Goal: Task Accomplishment & Management: Manage account settings

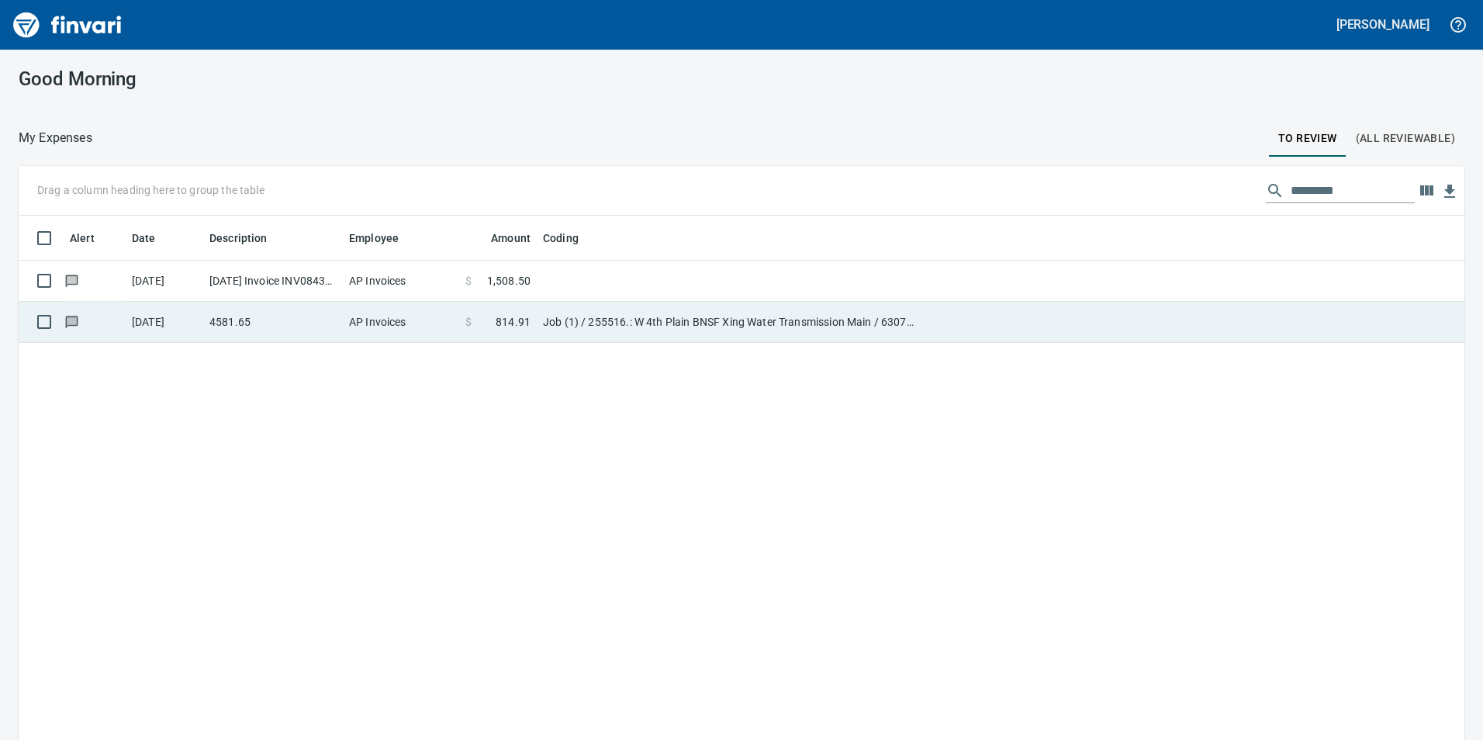
scroll to position [2, 2]
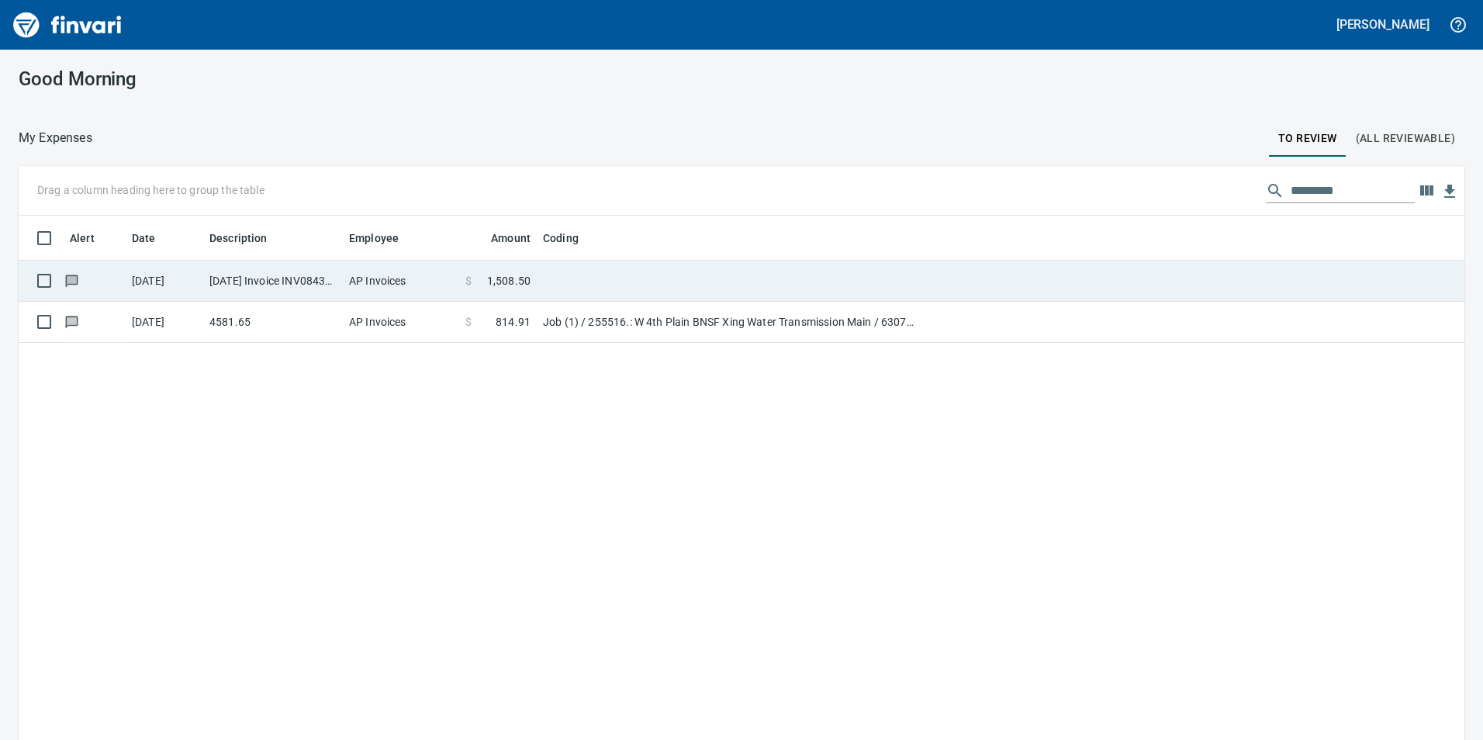
click at [522, 289] on td "$ 1,508.50" at bounding box center [498, 281] width 78 height 41
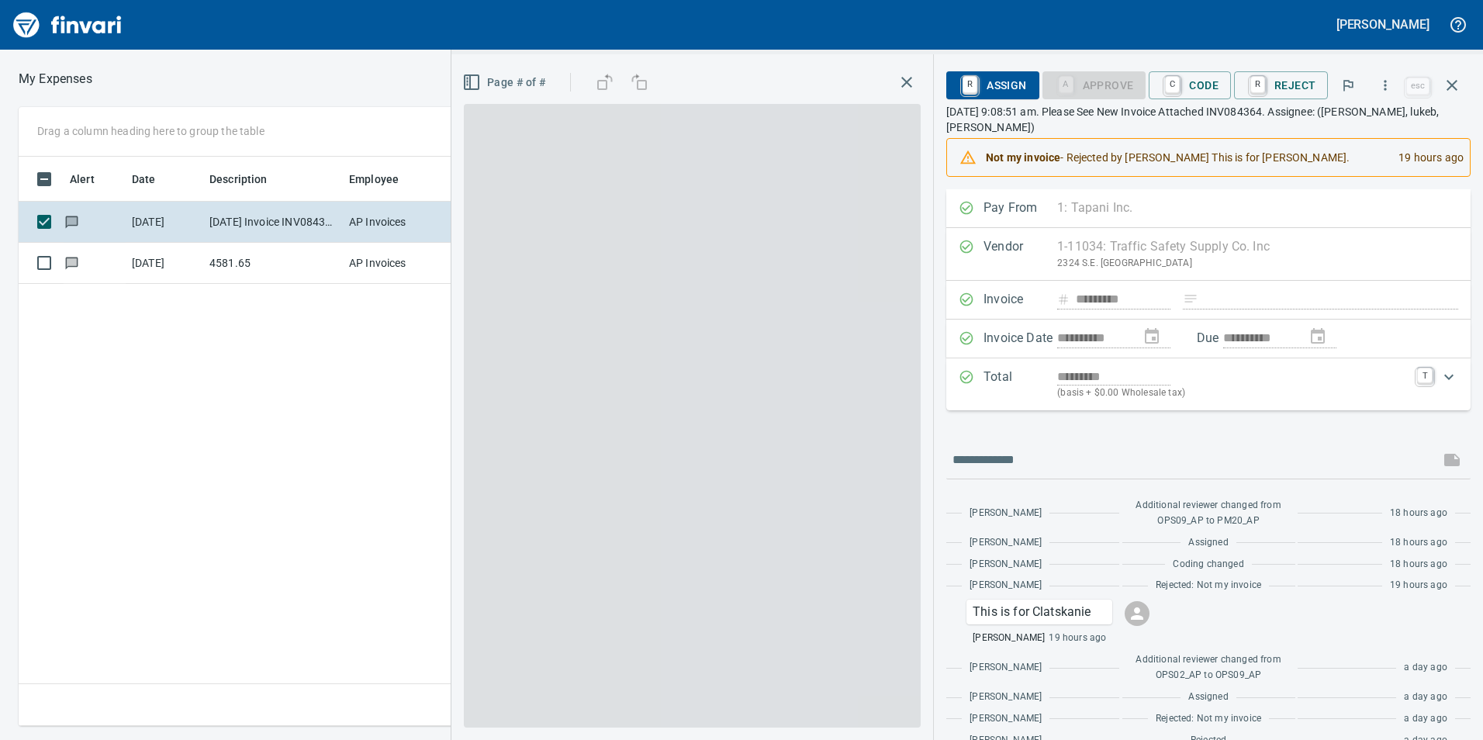
scroll to position [558, 1046]
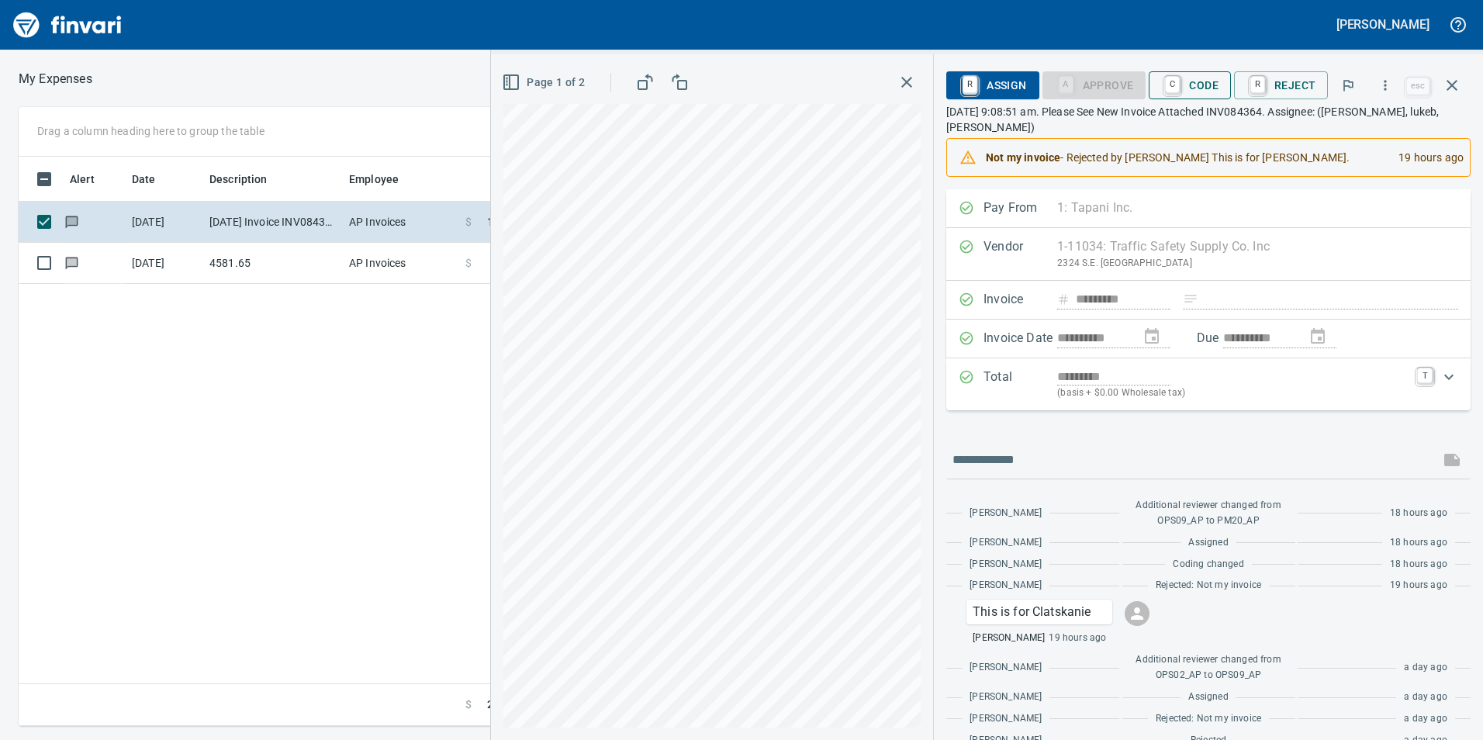
click at [1190, 83] on span "C Code" at bounding box center [1189, 85] width 57 height 26
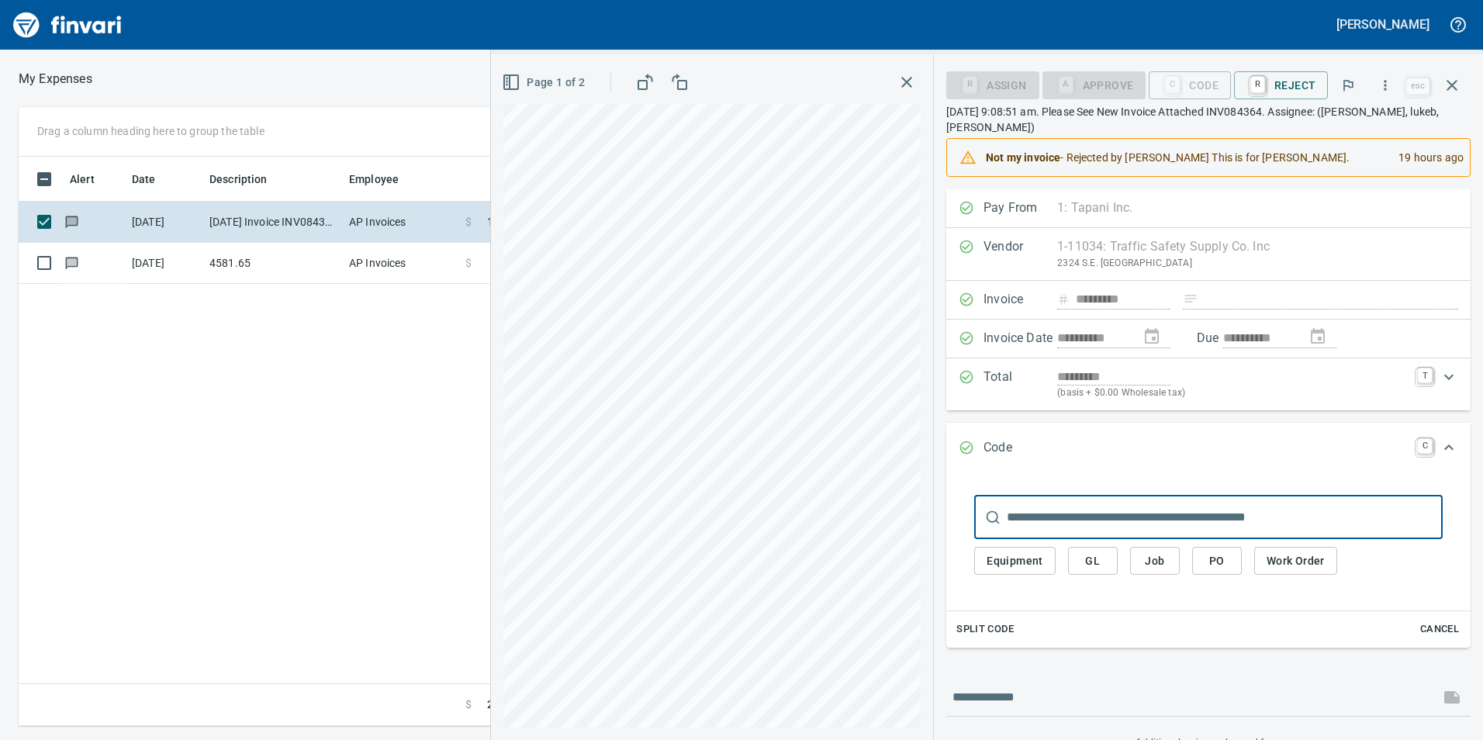
click at [1154, 561] on span "Job" at bounding box center [1154, 560] width 25 height 19
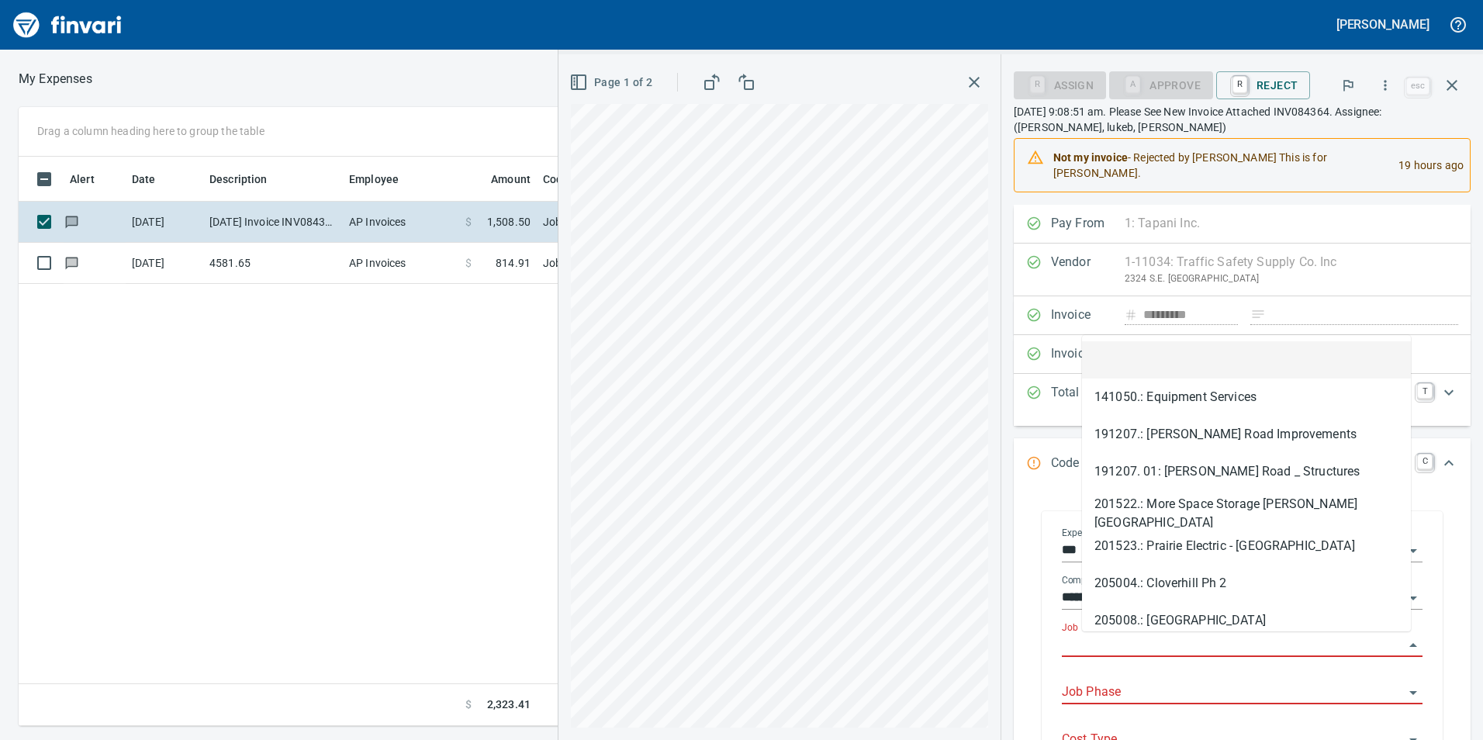
click at [1156, 642] on input "Job" at bounding box center [1233, 645] width 342 height 22
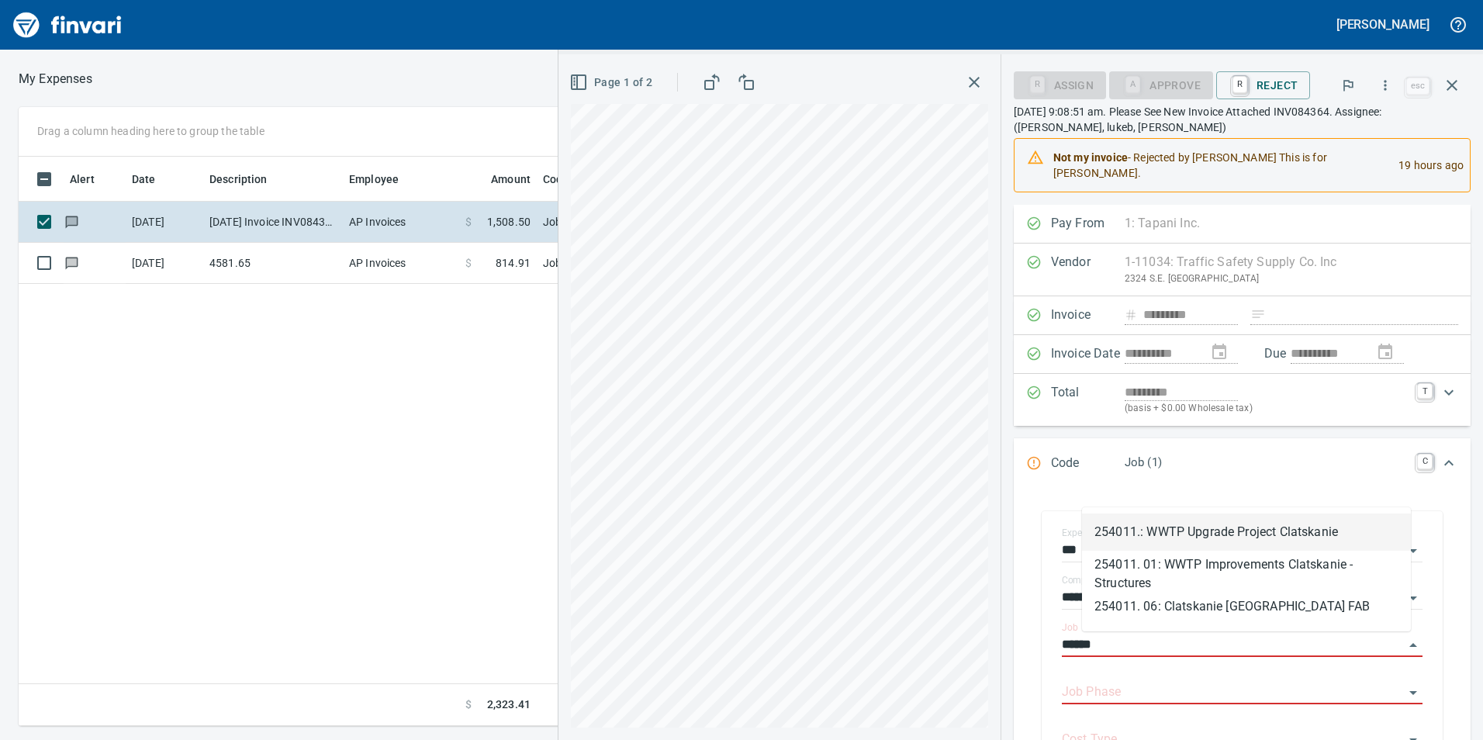
click at [1159, 539] on li "254011.: WWTP Upgrade Project Clatskanie" at bounding box center [1246, 531] width 329 height 37
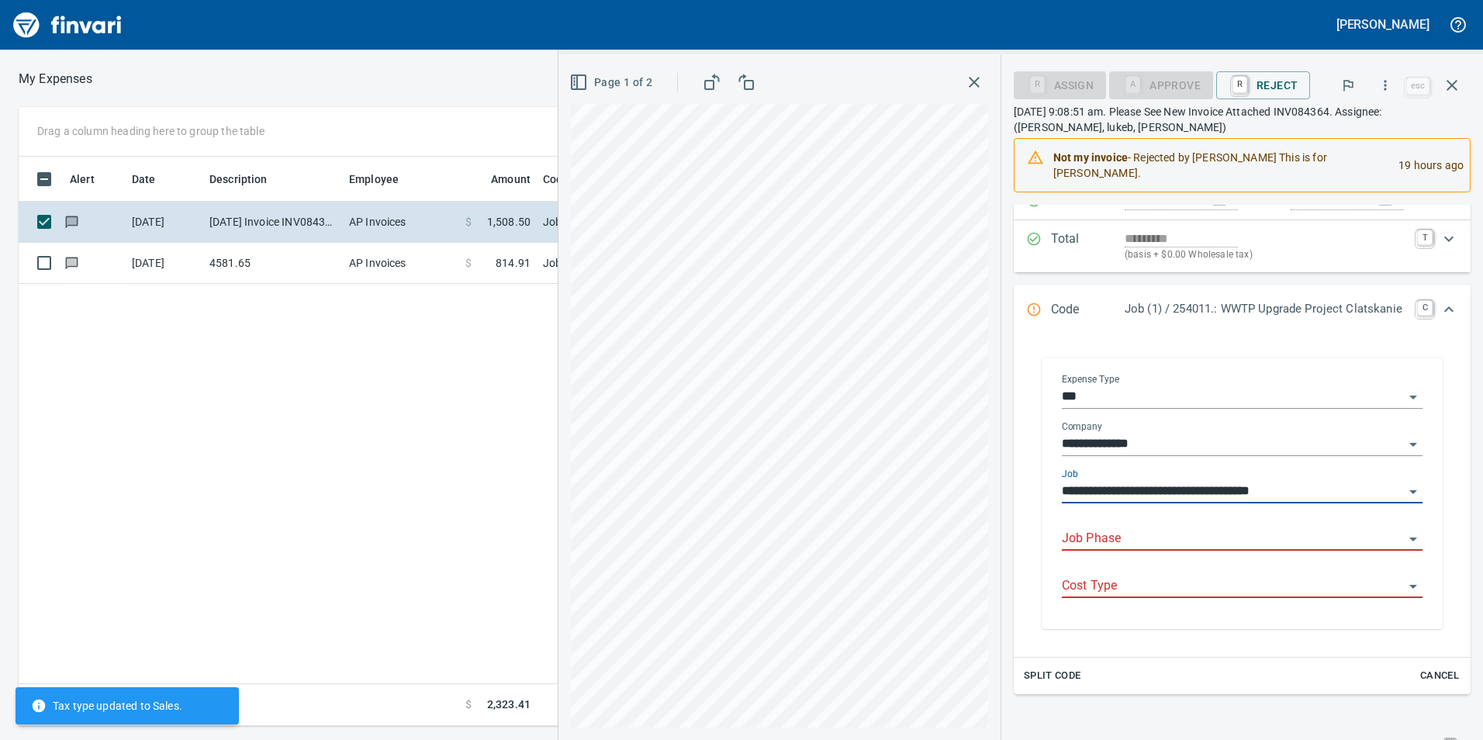
scroll to position [155, 0]
type input "**********"
click at [1161, 540] on input "Job Phase" at bounding box center [1233, 538] width 342 height 22
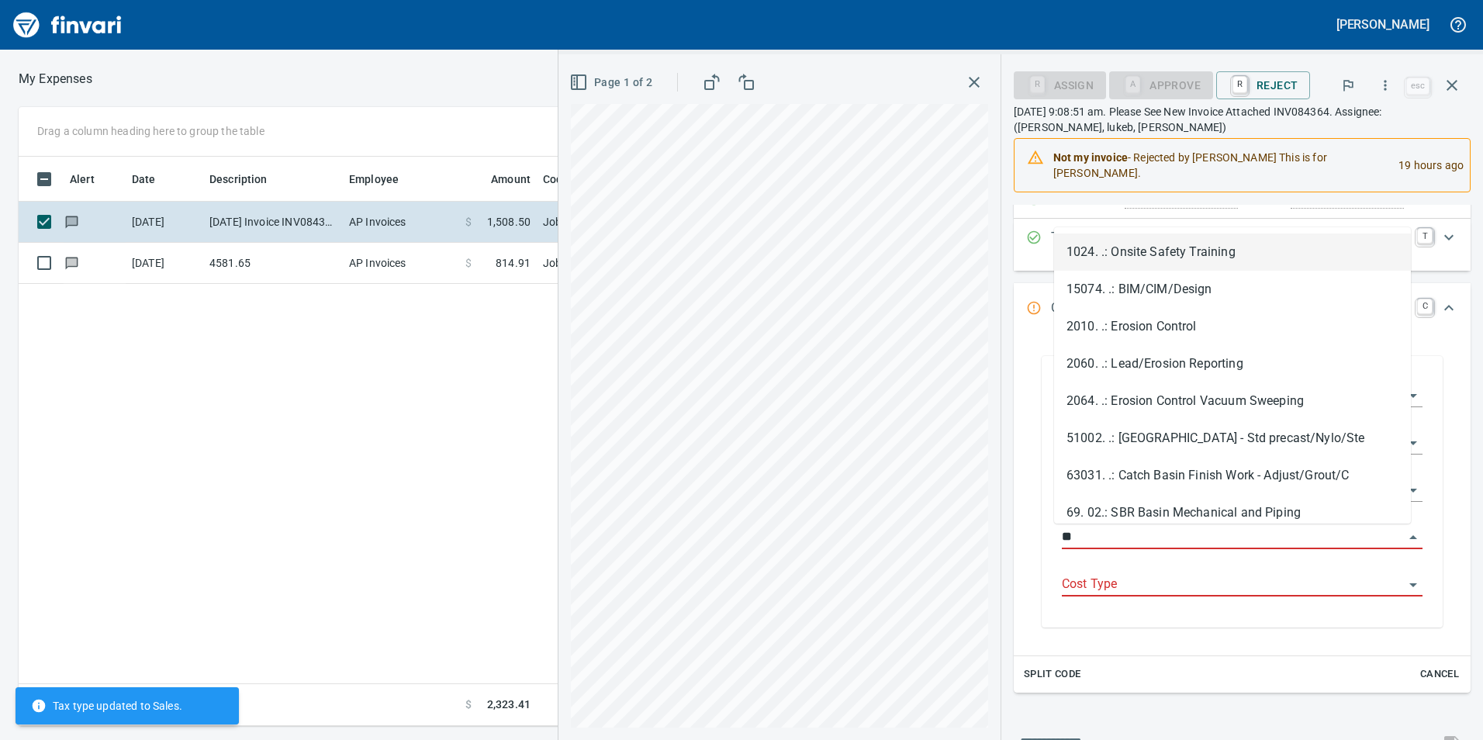
scroll to position [558, 1046]
type input "*"
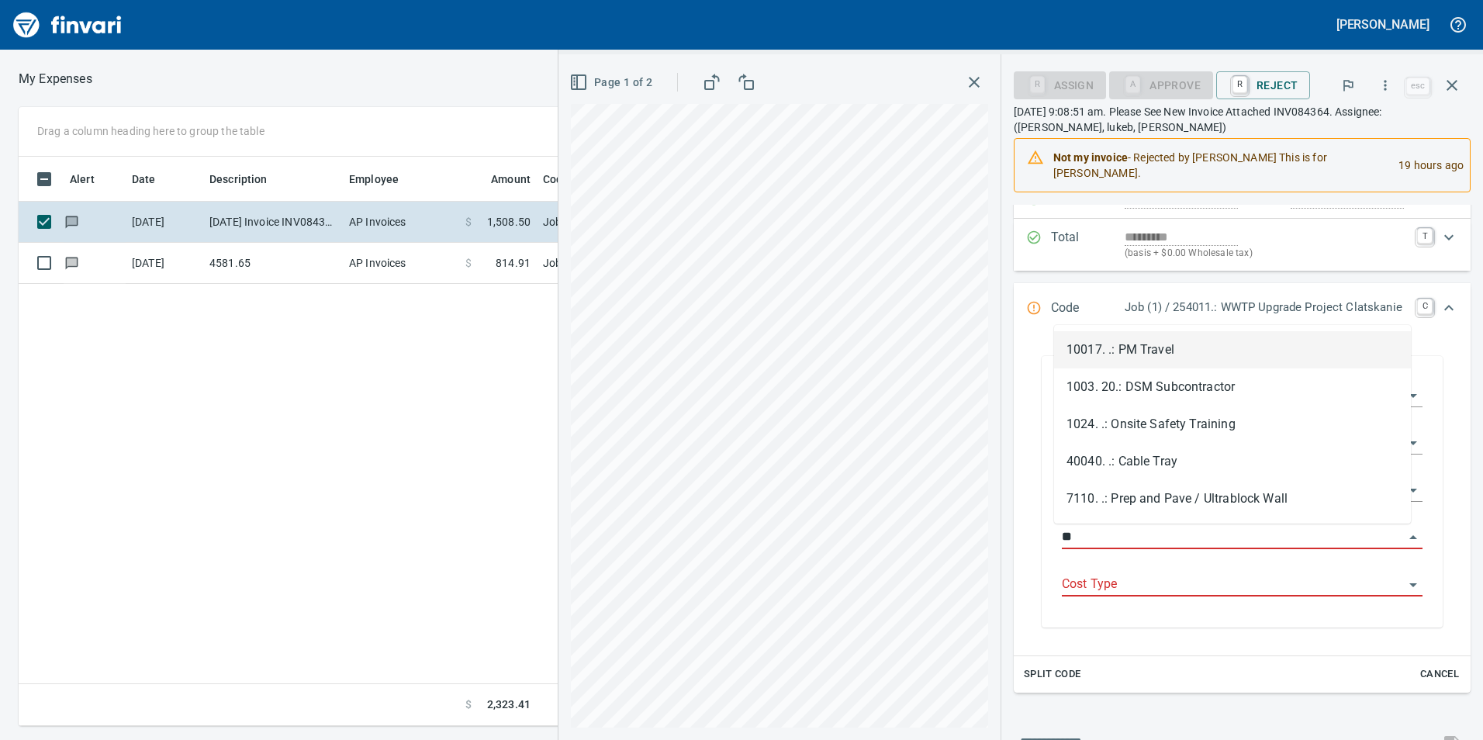
type input "*"
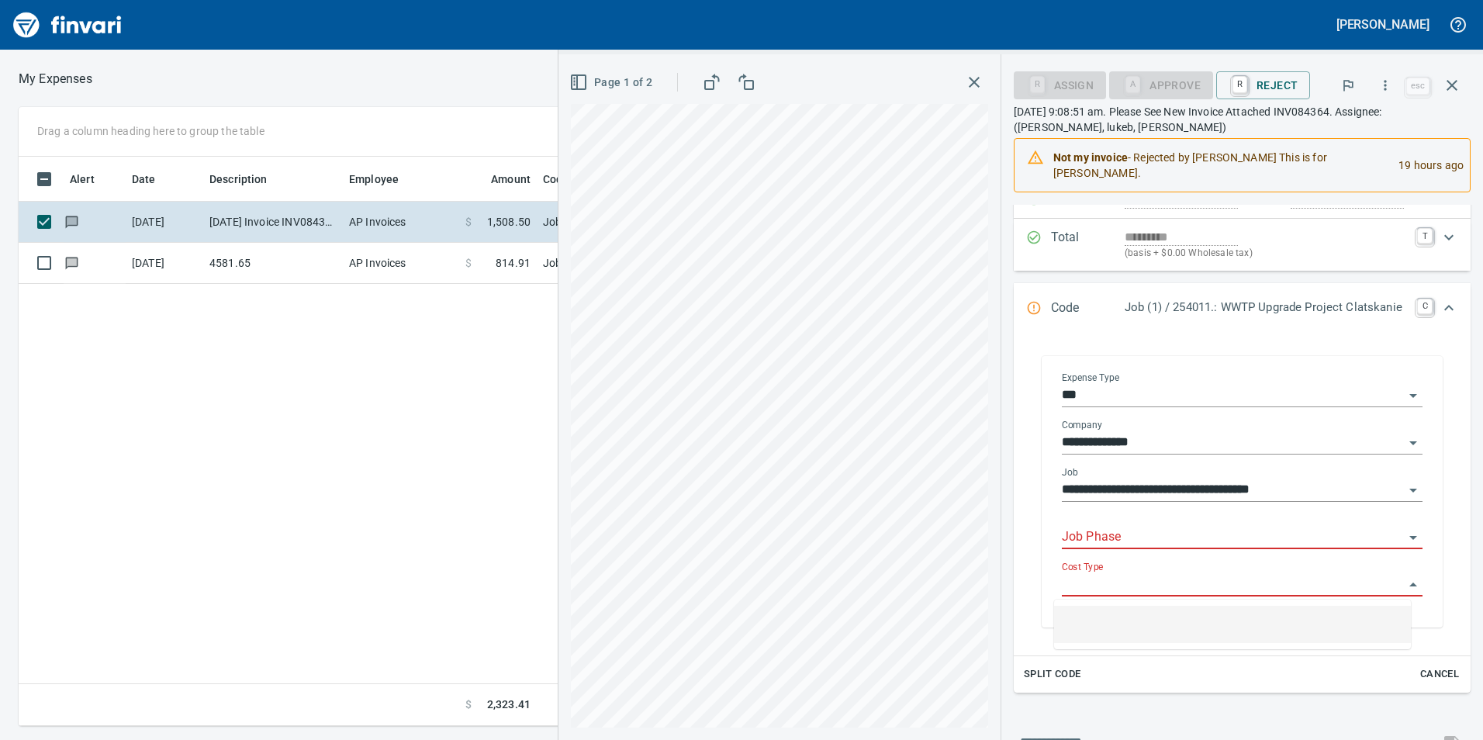
click at [1125, 583] on input "Cost Type" at bounding box center [1233, 585] width 342 height 22
click at [1001, 554] on div "**********" at bounding box center [1242, 571] width 482 height 1042
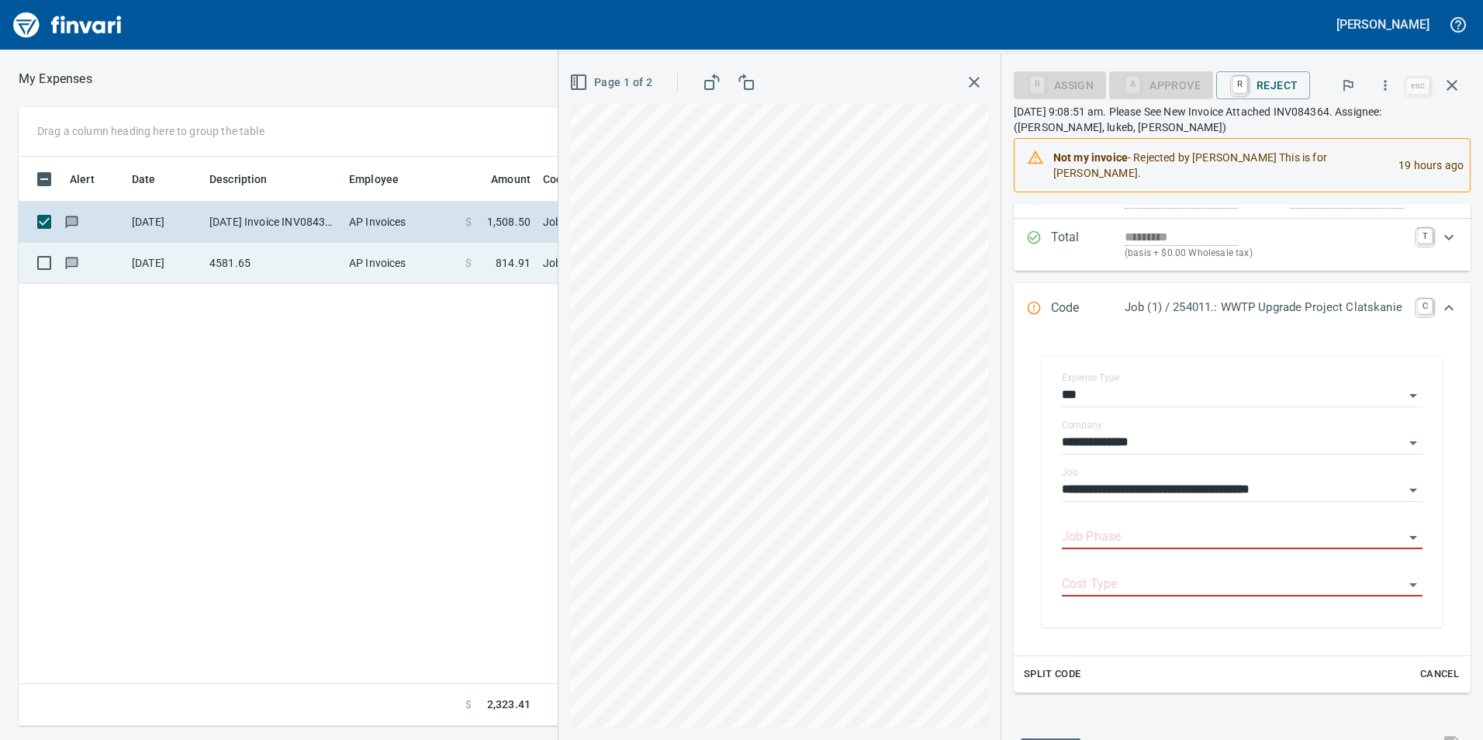
click at [364, 273] on td "AP Invoices" at bounding box center [401, 263] width 116 height 41
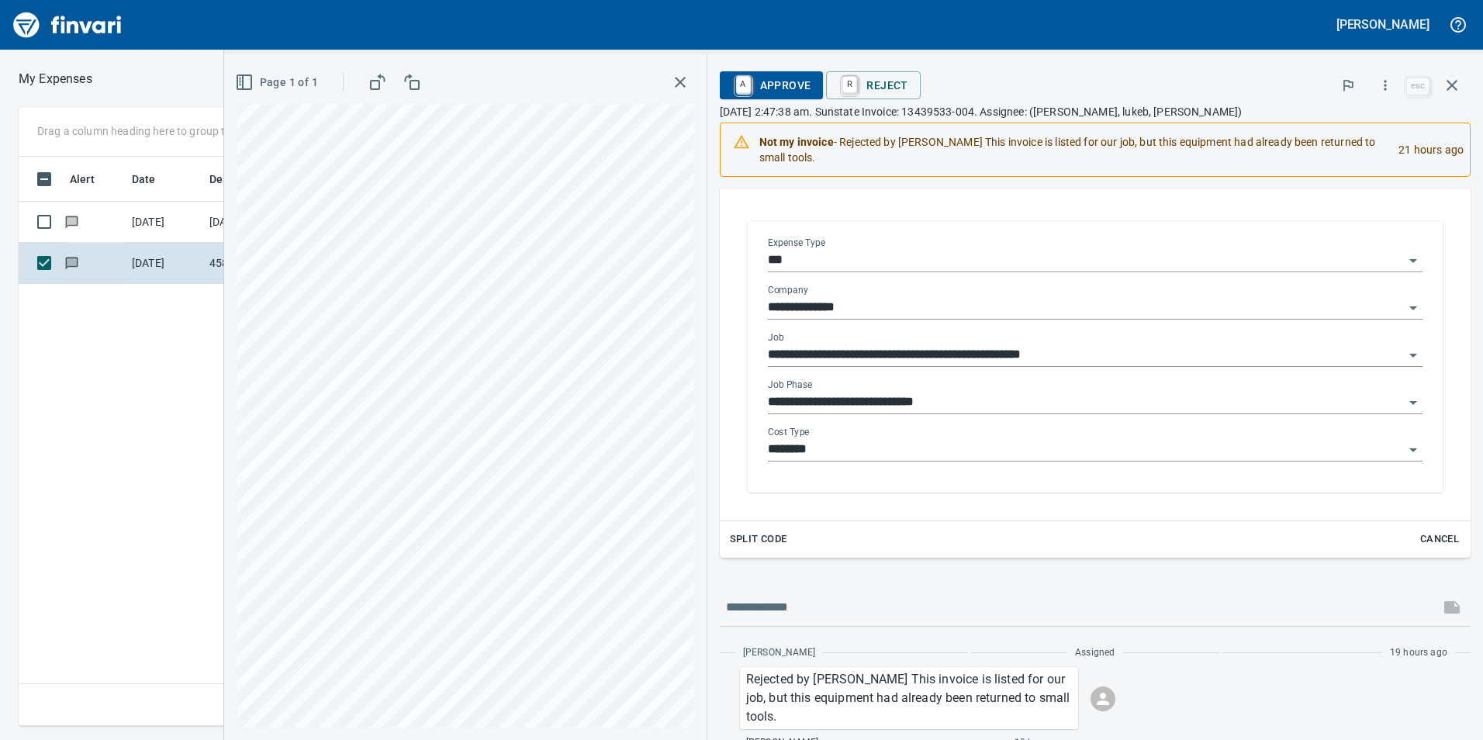
scroll to position [427, 0]
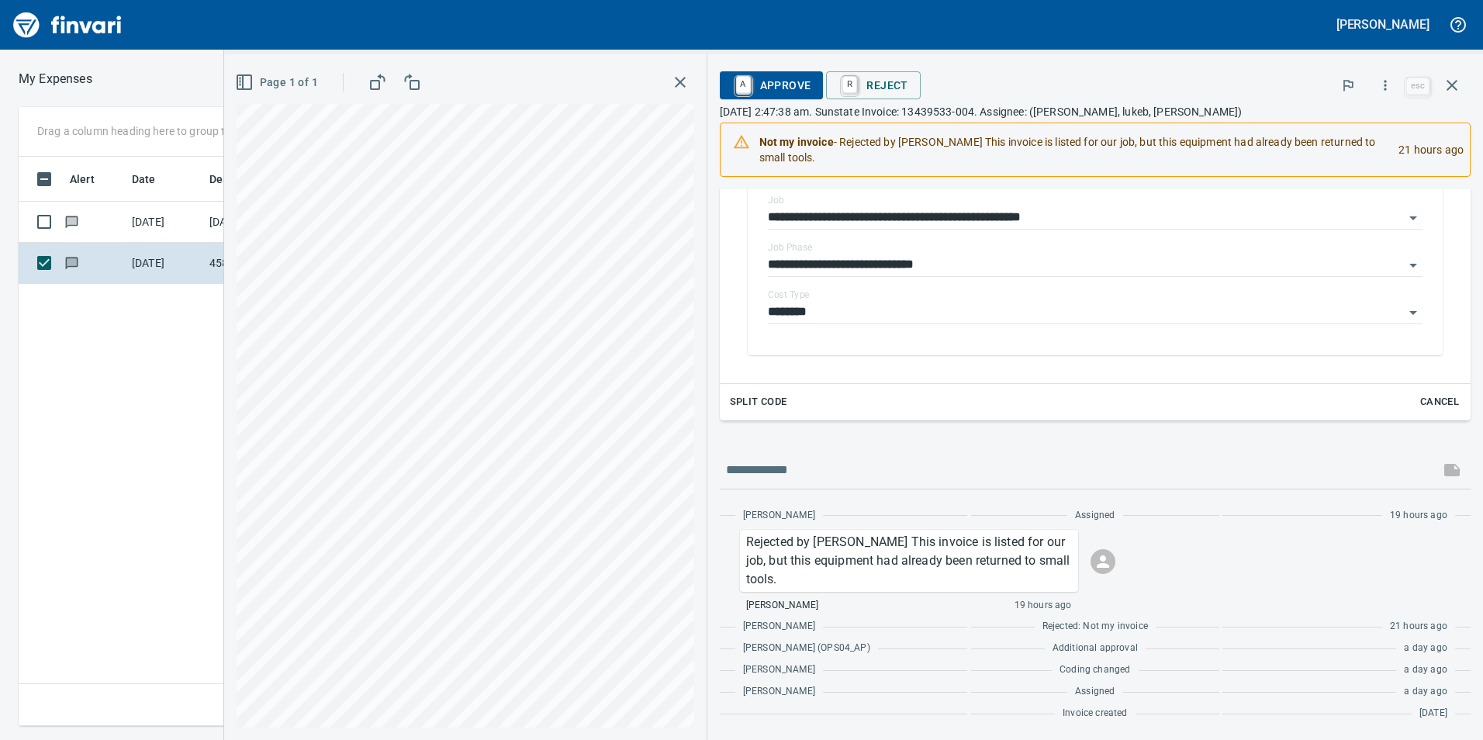
drag, startPoint x: 738, startPoint y: 515, endPoint x: 807, endPoint y: 513, distance: 69.1
click at [807, 513] on div "[PERSON_NAME]" at bounding box center [844, 516] width 248 height 16
drag, startPoint x: 969, startPoint y: 140, endPoint x: 827, endPoint y: 154, distance: 143.5
click at [827, 154] on div "Not my invoice - Rejected by [PERSON_NAME] This invoice is listed for our job, …" at bounding box center [1072, 149] width 627 height 43
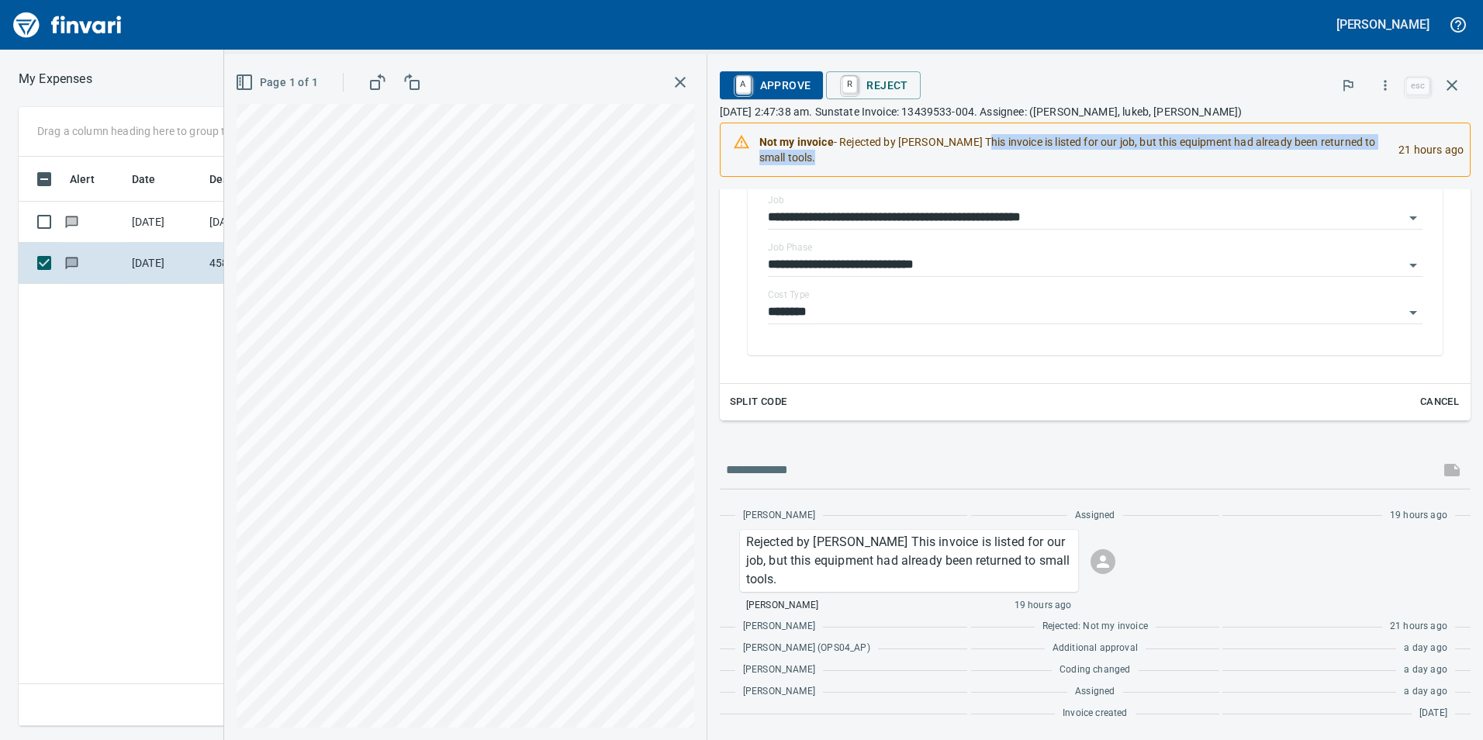
drag, startPoint x: 827, startPoint y: 154, endPoint x: 803, endPoint y: 156, distance: 23.3
copy div "his invoice is listed for our job, but this equipment had already been returned…"
click at [864, 82] on span "R Reject" at bounding box center [872, 85] width 69 height 26
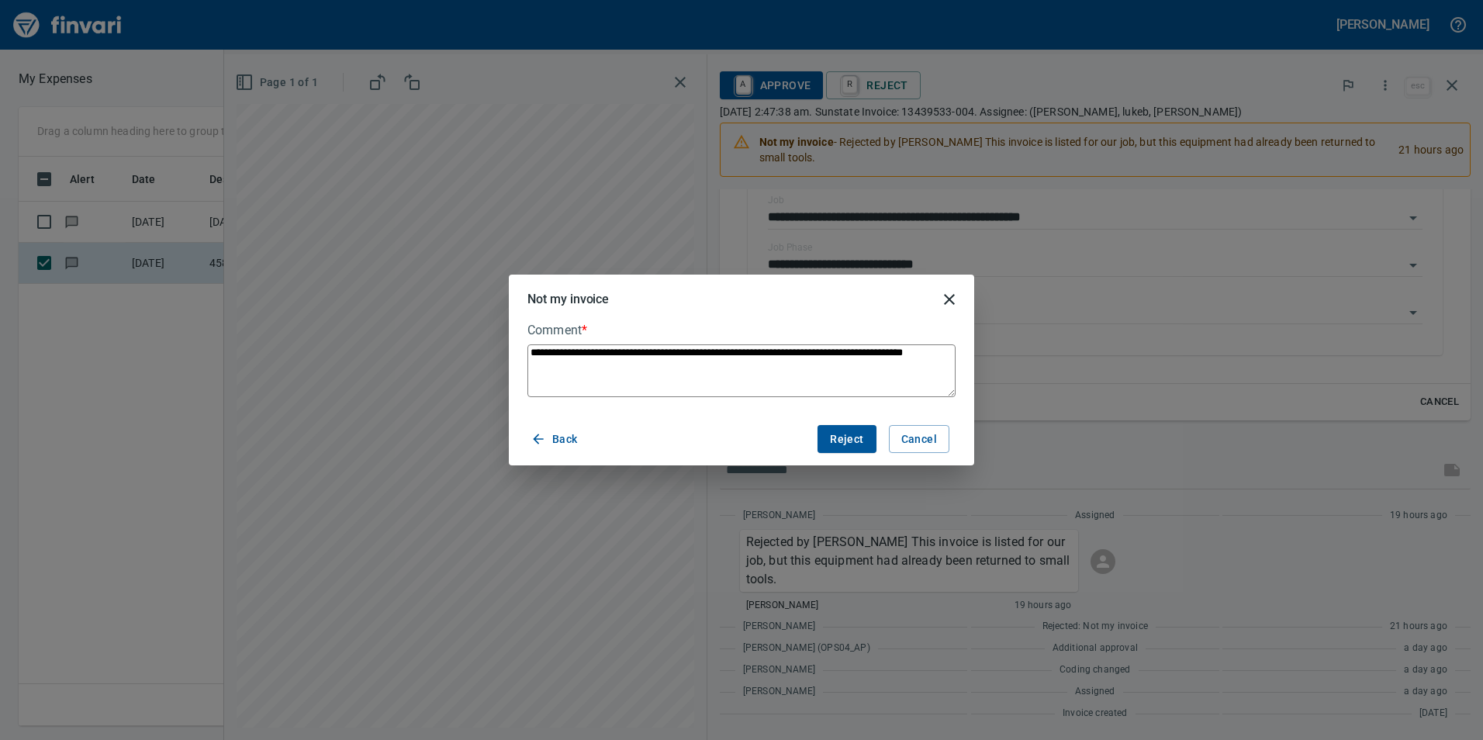
click at [856, 430] on span "Reject" at bounding box center [846, 439] width 33 height 19
type textarea "*"
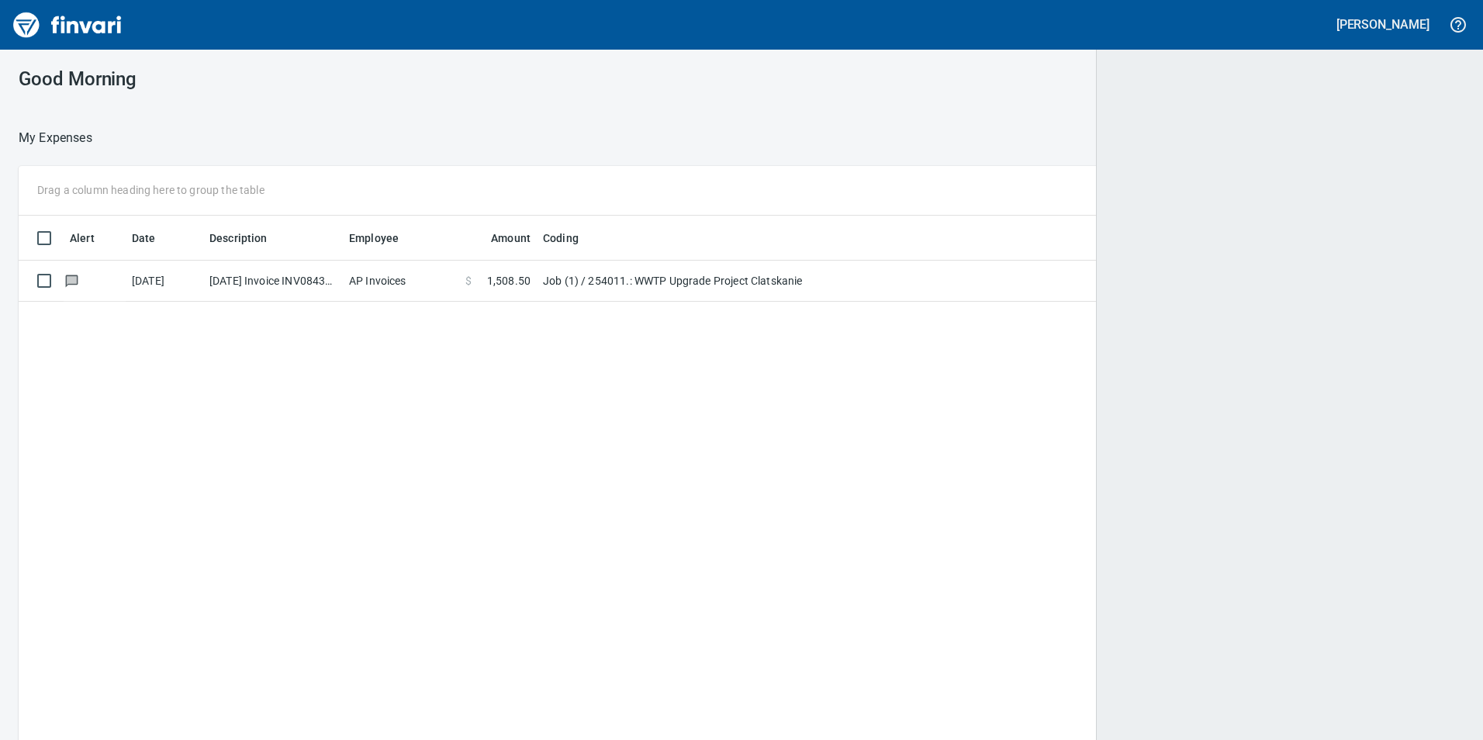
scroll to position [558, 1419]
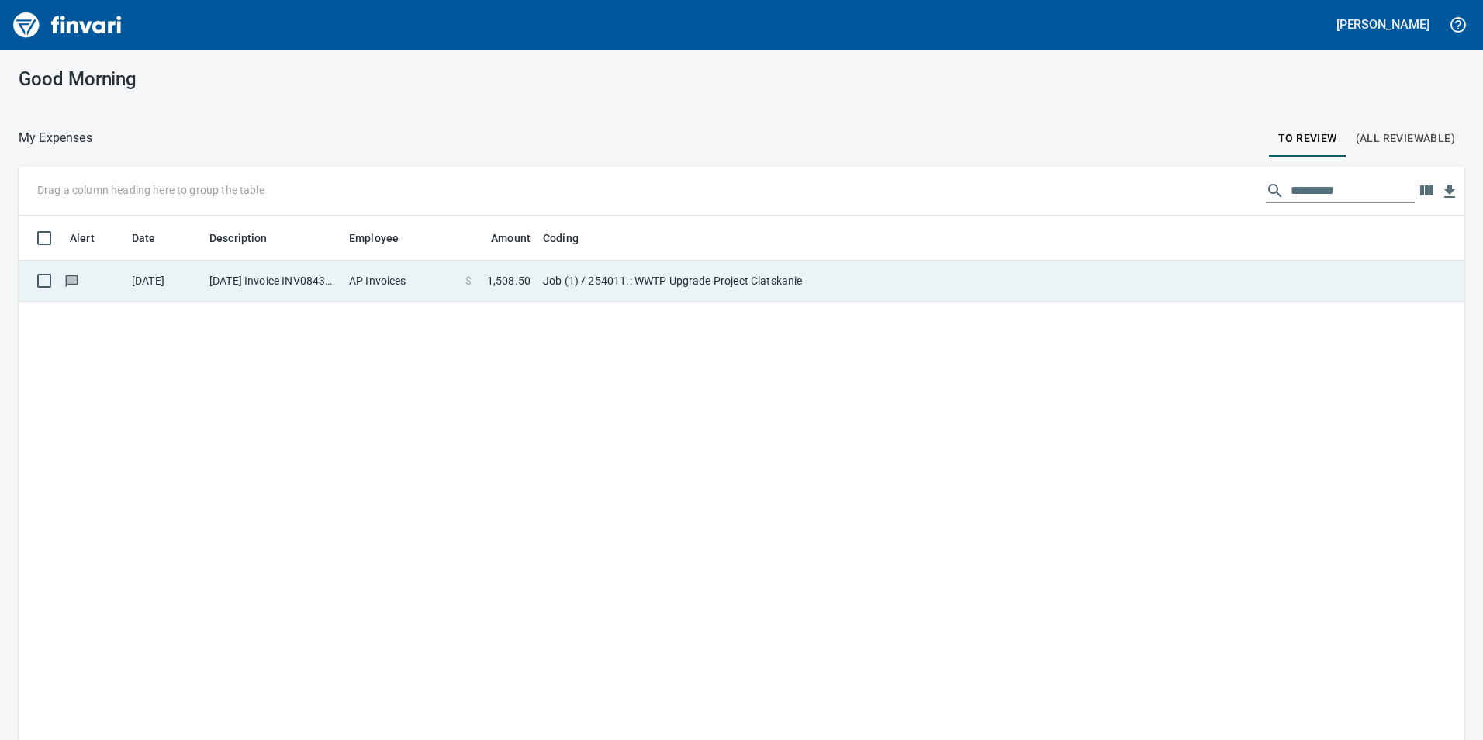
click at [382, 284] on td "AP Invoices" at bounding box center [401, 281] width 116 height 41
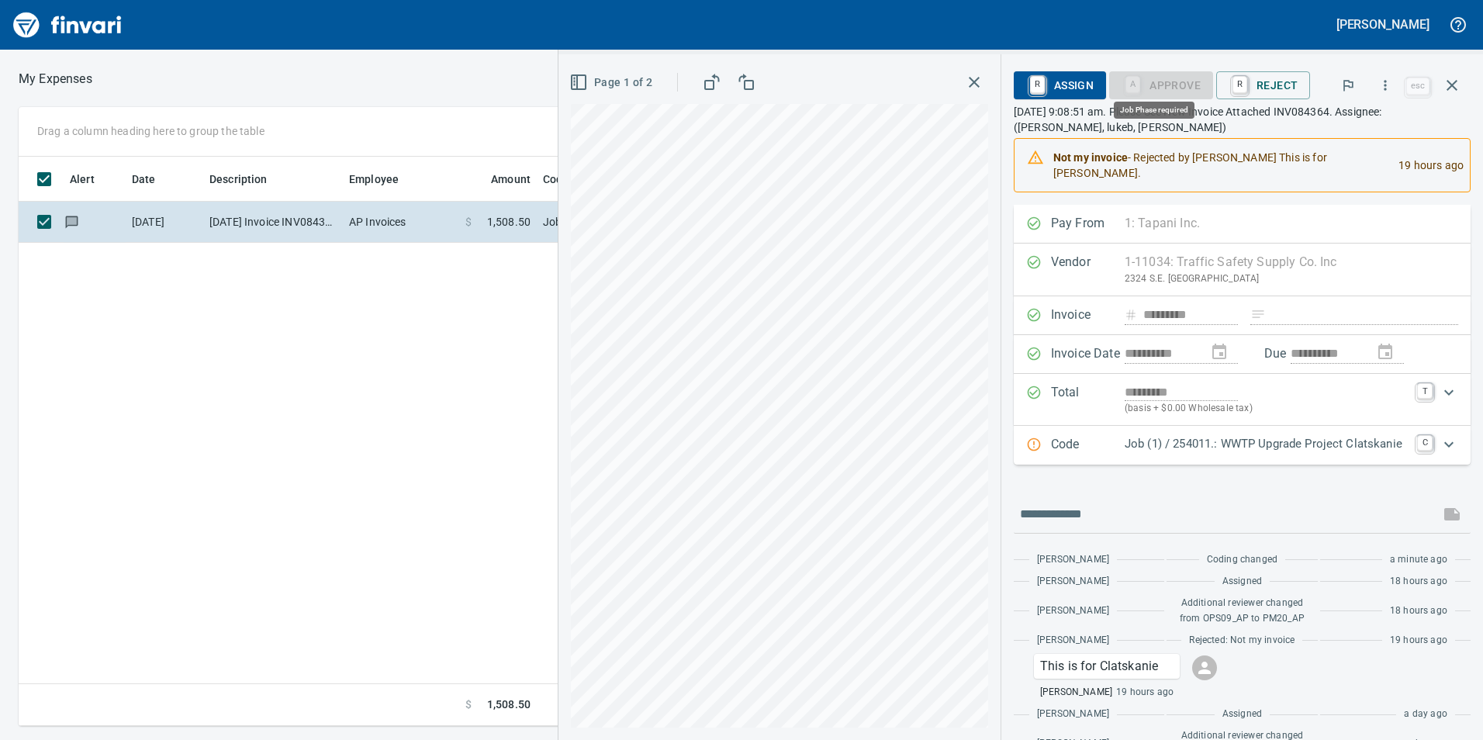
scroll to position [558, 1046]
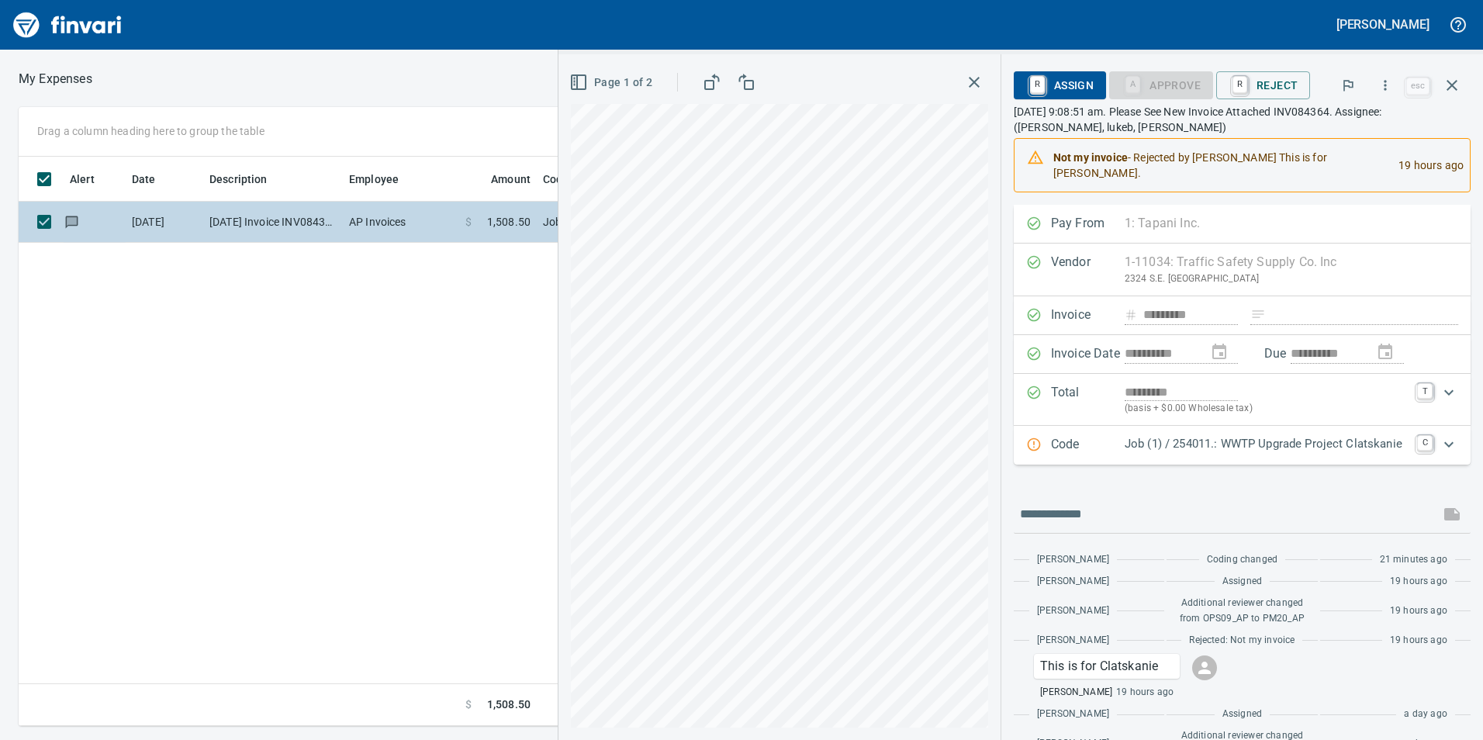
click at [478, 227] on span at bounding box center [480, 222] width 16 height 16
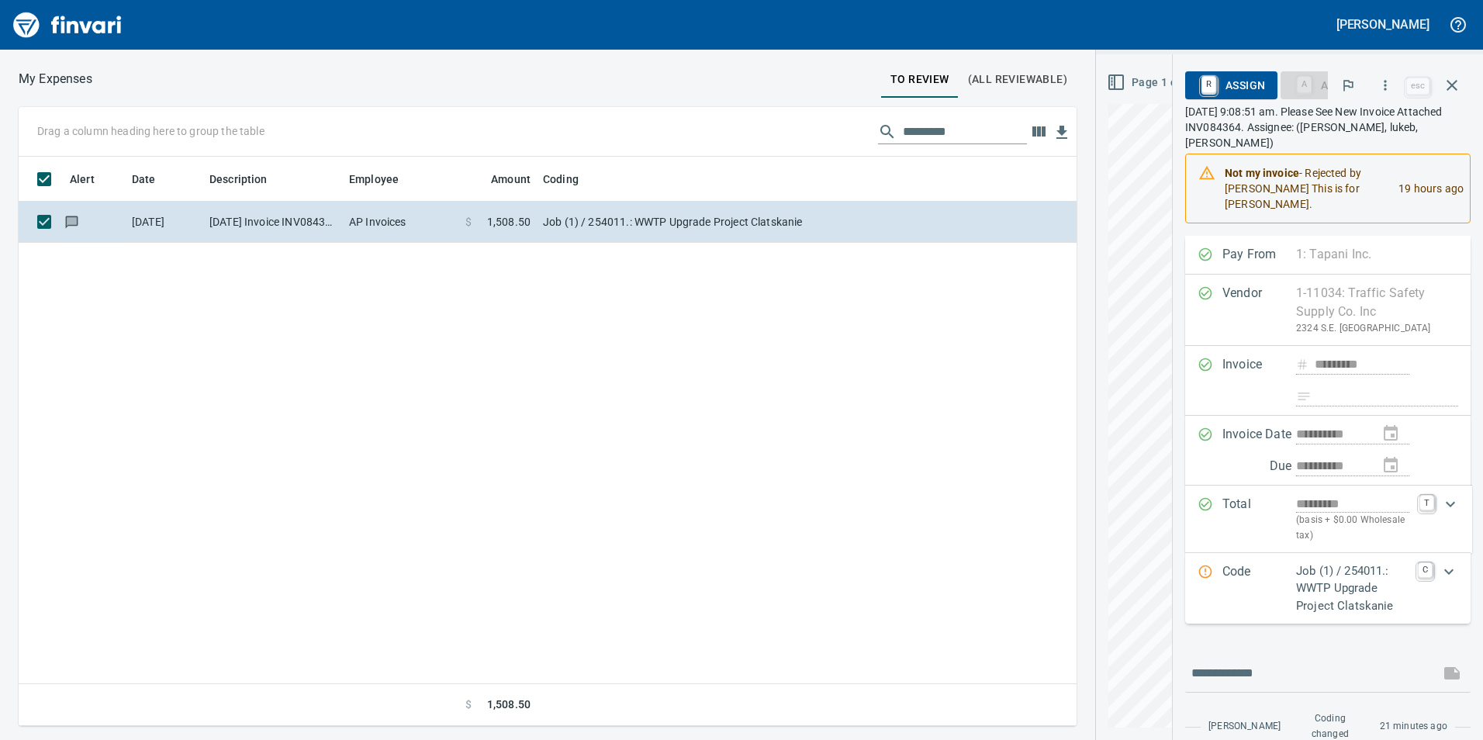
scroll to position [2, 2]
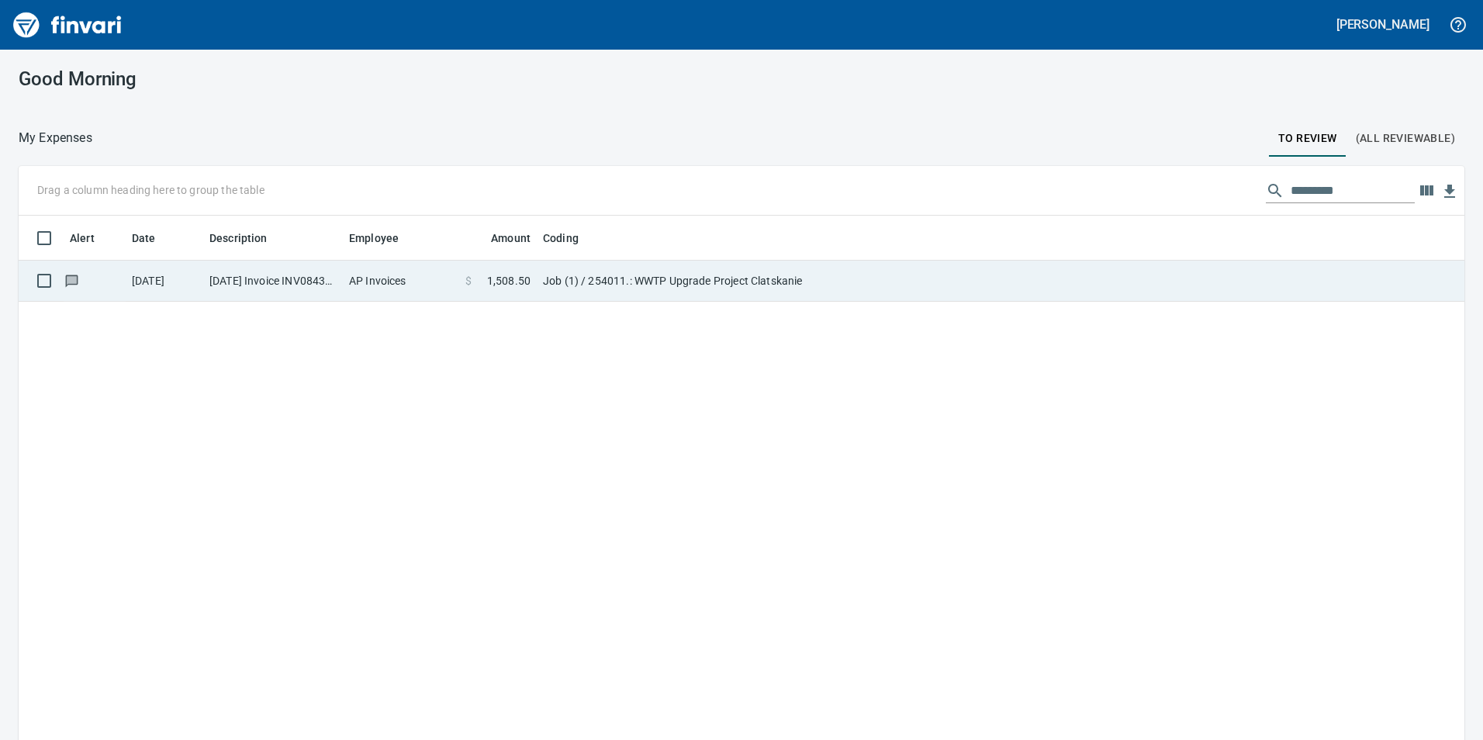
click at [1080, 264] on td at bounding box center [1194, 281] width 540 height 41
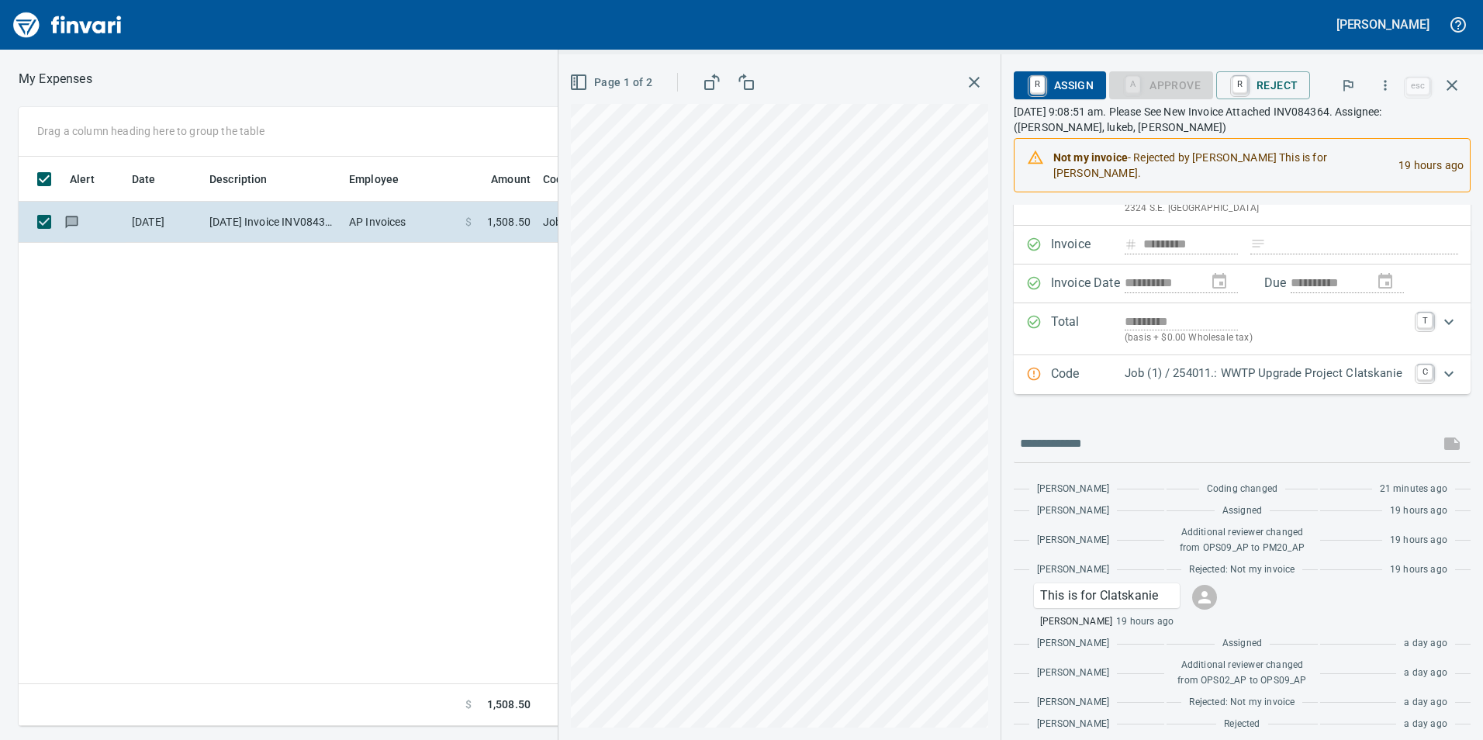
scroll to position [125, 0]
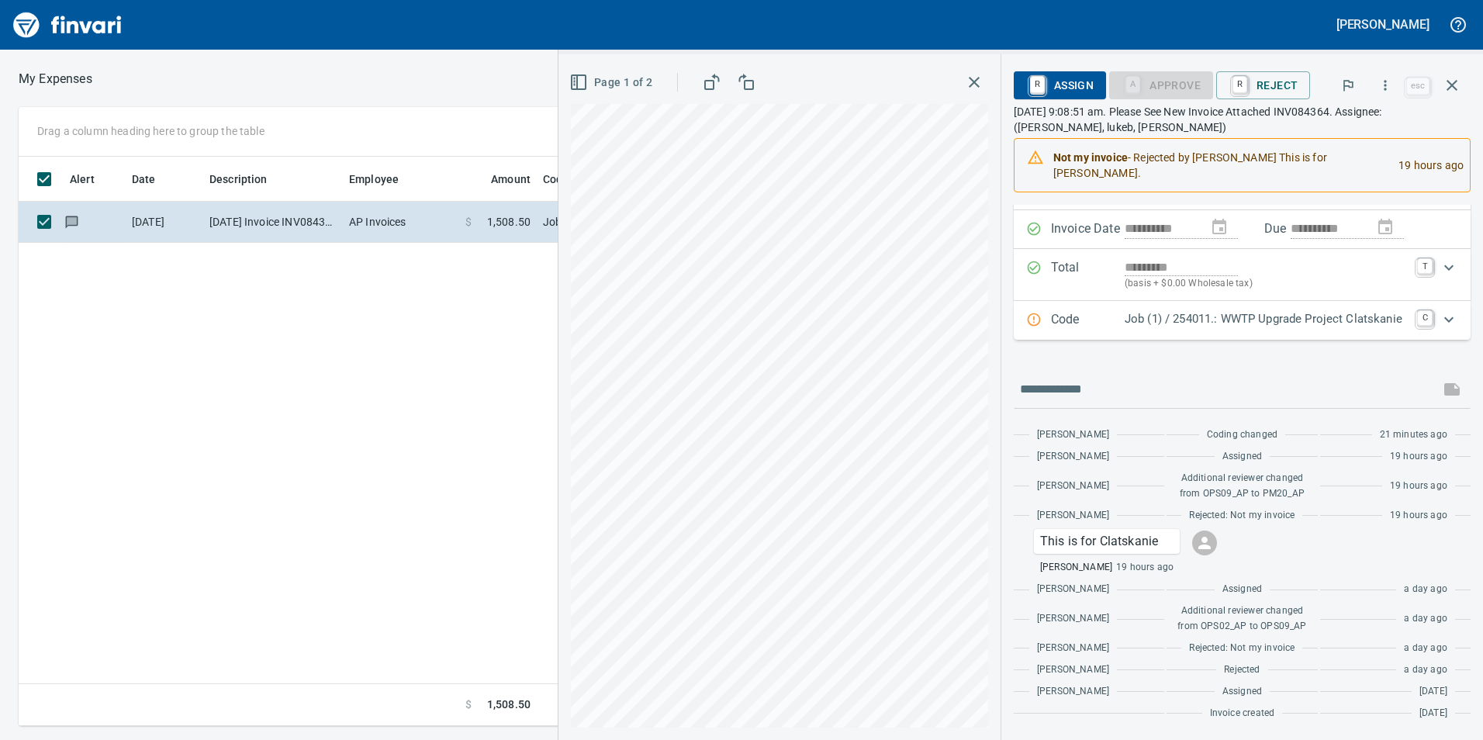
click at [1225, 328] on div "Job (1) / 254011.: WWTP Upgrade Project Clatskanie" at bounding box center [1266, 320] width 283 height 20
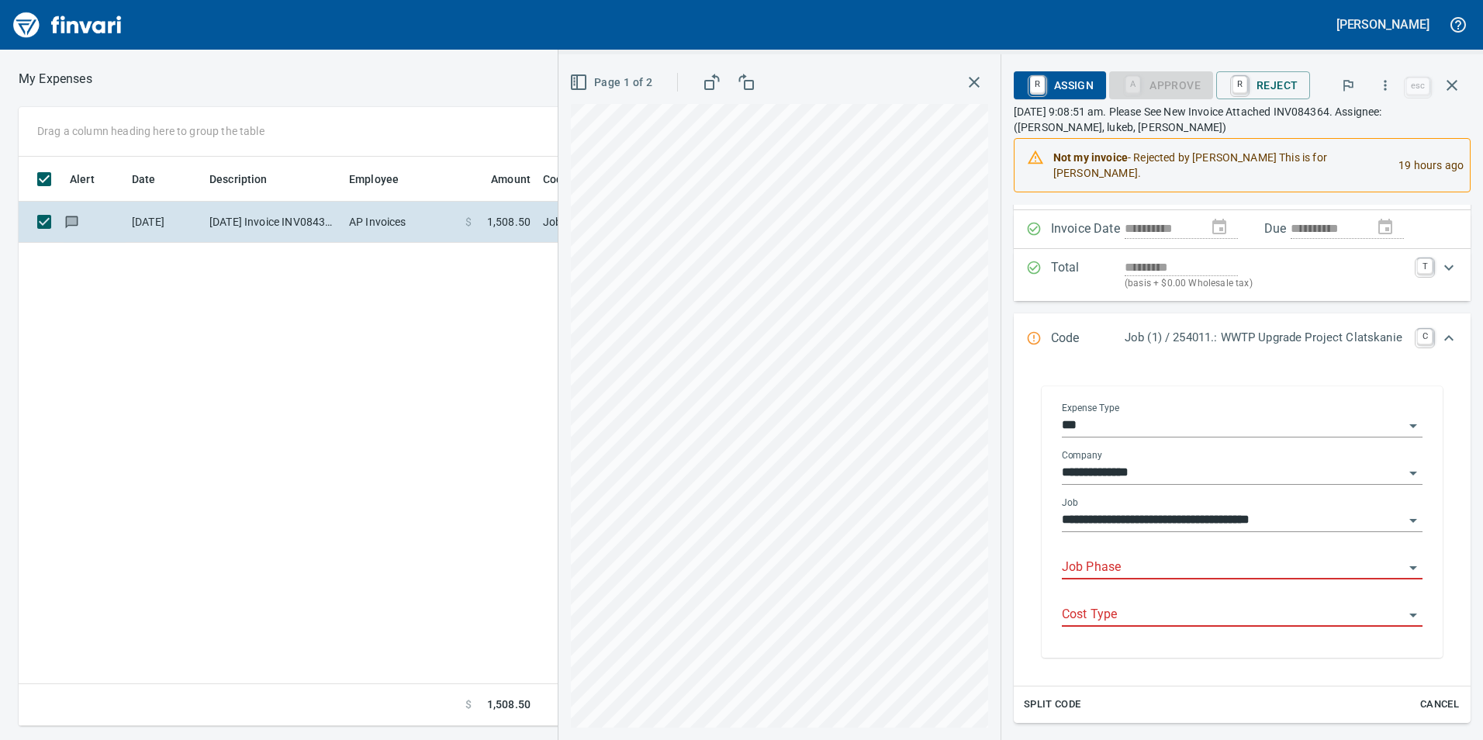
click at [1140, 565] on input "Job Phase" at bounding box center [1233, 568] width 342 height 22
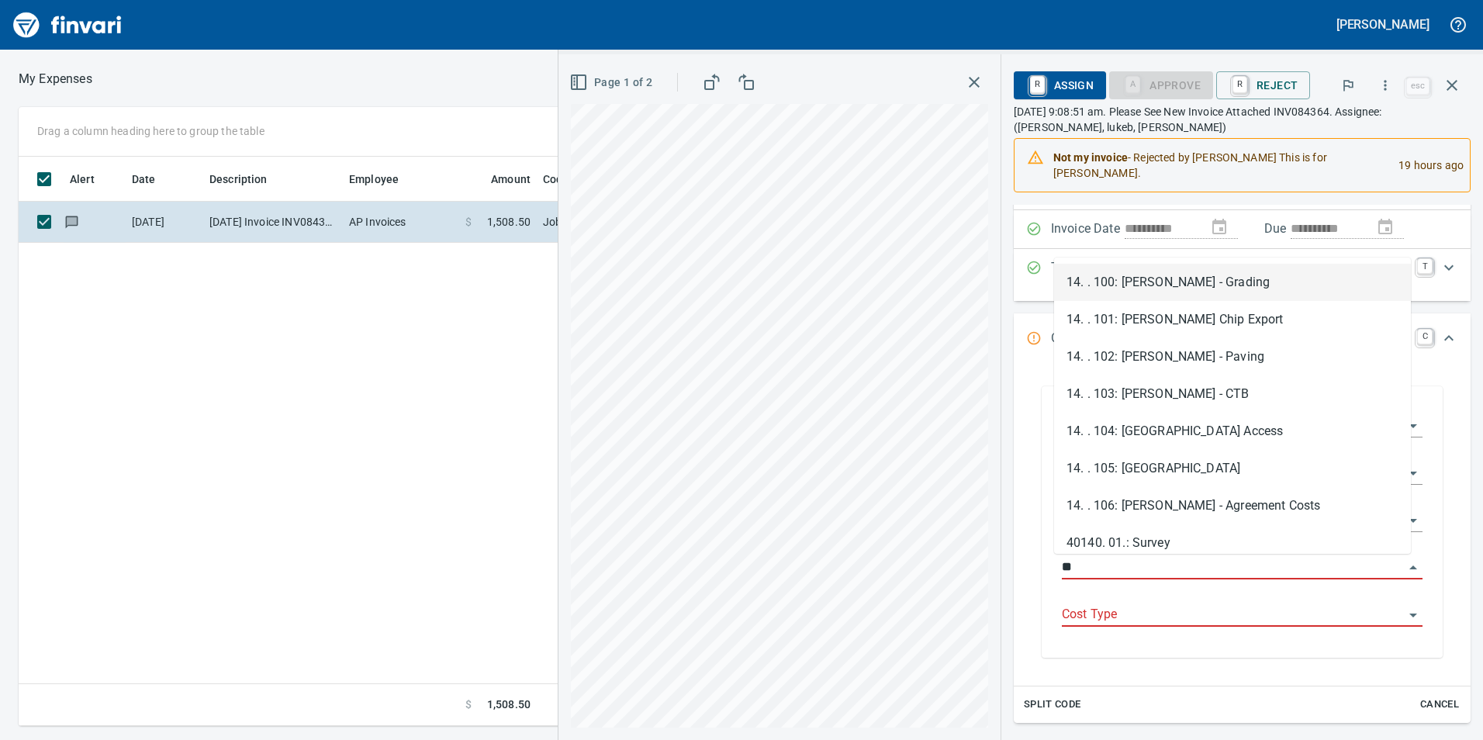
scroll to position [558, 1046]
click at [1190, 427] on li "14. . 104: [GEOGRAPHIC_DATA] Access" at bounding box center [1232, 431] width 357 height 37
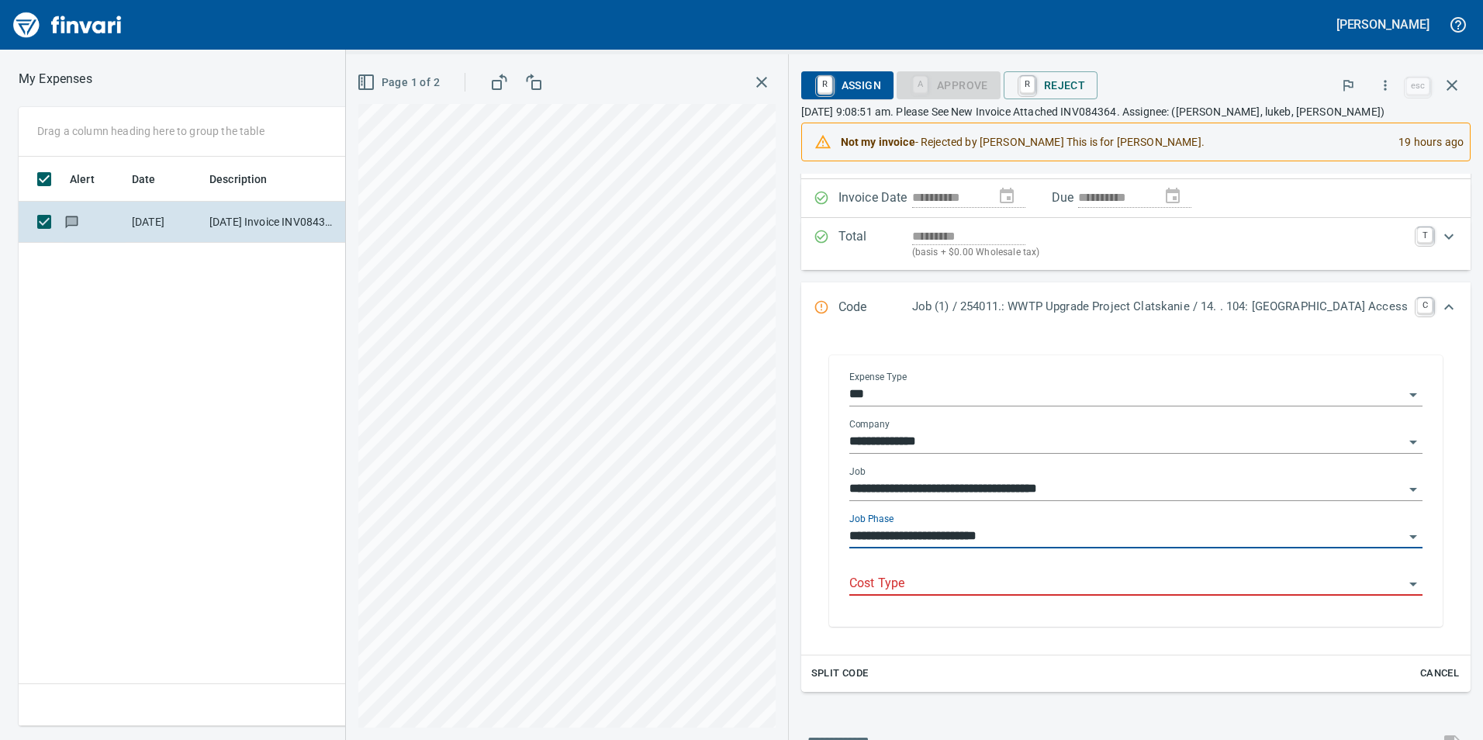
type input "**********"
click at [1093, 583] on input "Cost Type" at bounding box center [1126, 584] width 555 height 22
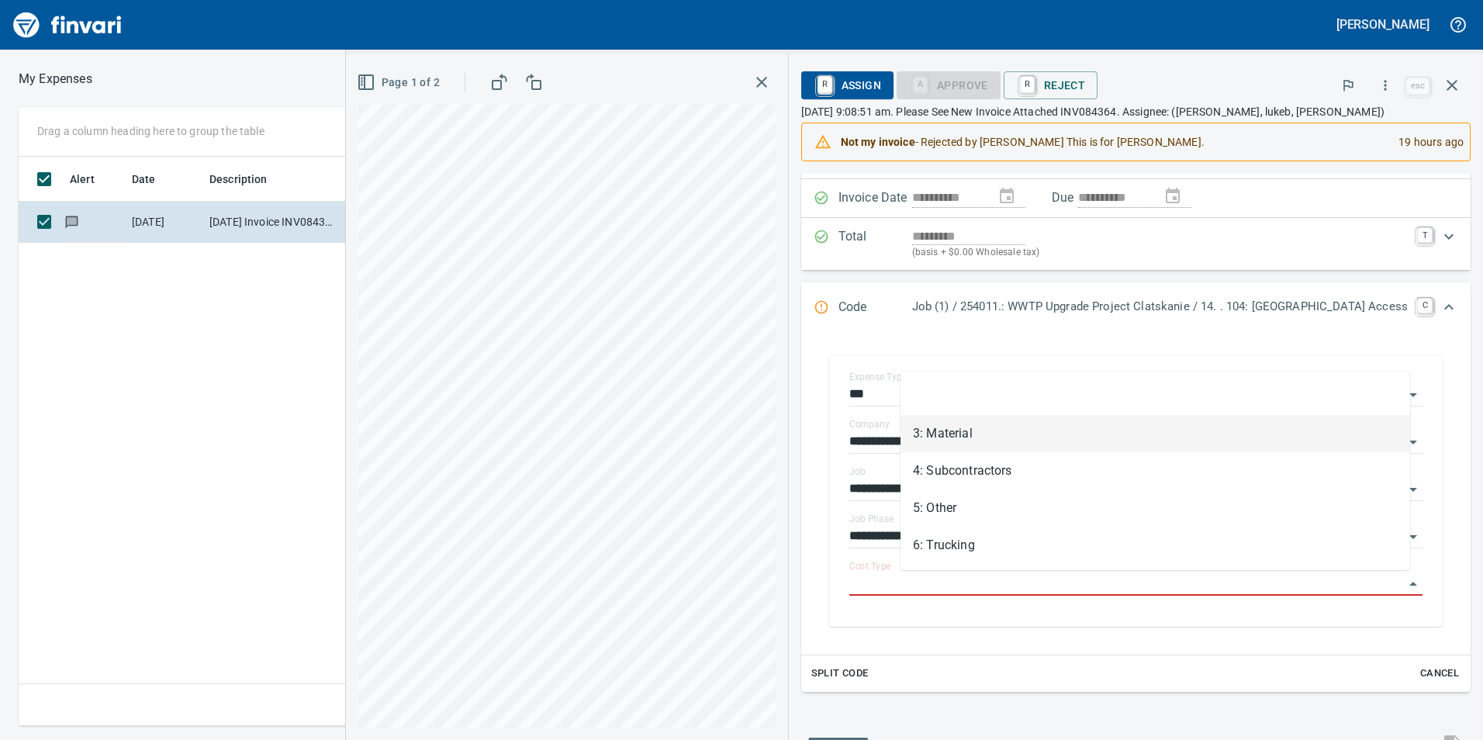
click at [1002, 424] on li "3: Material" at bounding box center [1155, 433] width 510 height 37
type input "**********"
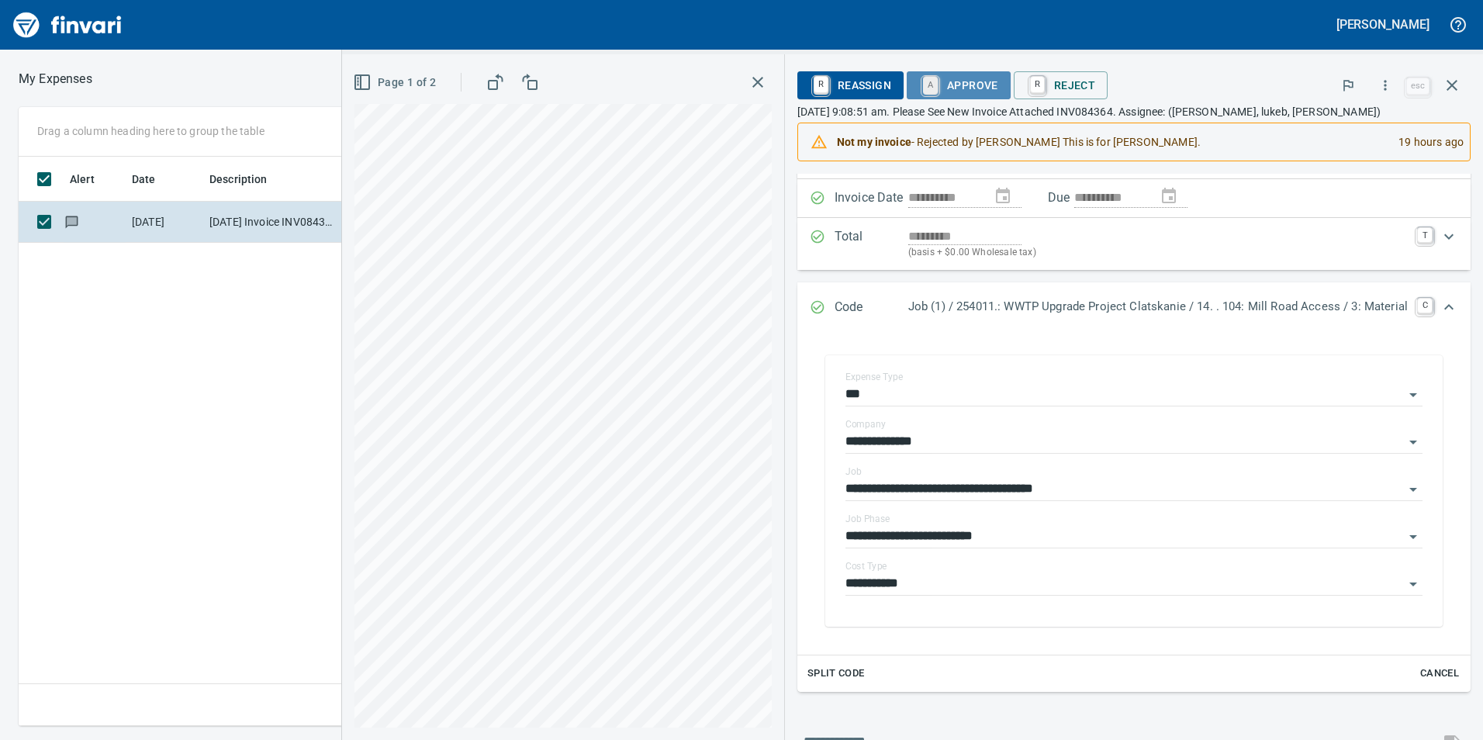
click at [923, 94] on link "A" at bounding box center [930, 85] width 15 height 17
